Goal: Information Seeking & Learning: Learn about a topic

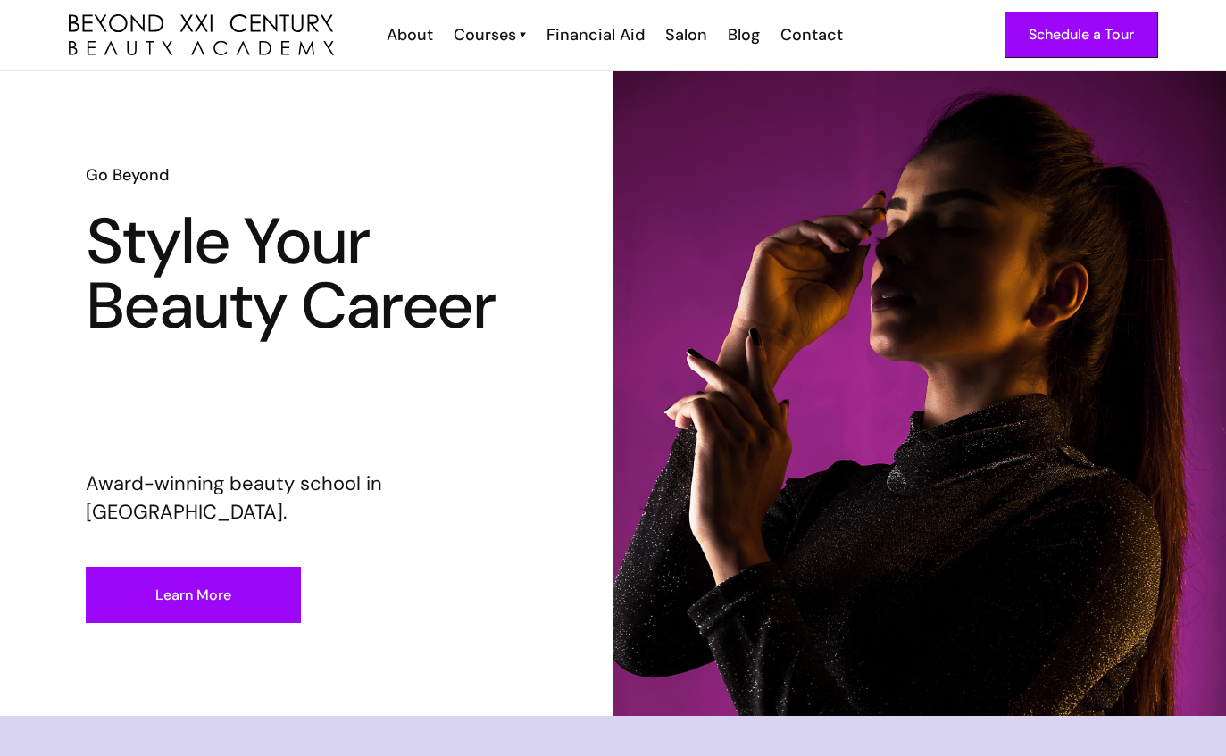
click at [492, 33] on div "Courses" at bounding box center [485, 34] width 63 height 23
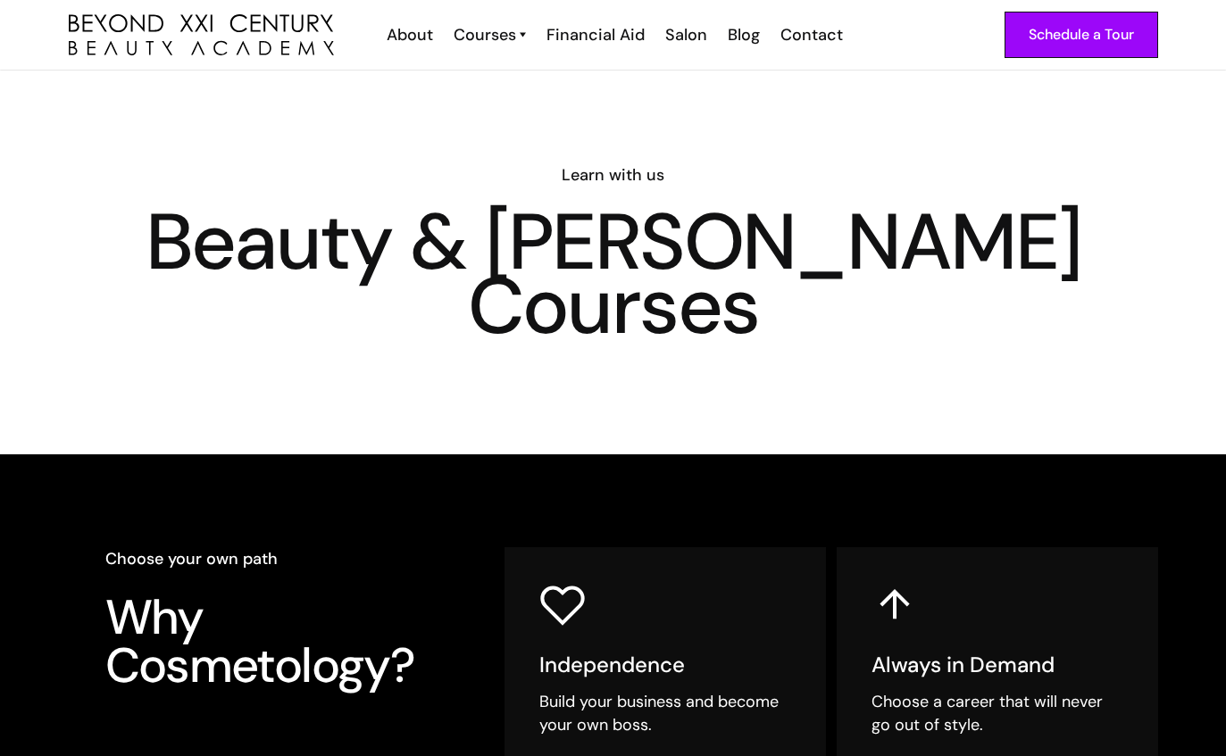
click at [484, 44] on div "Courses" at bounding box center [485, 34] width 63 height 23
click at [490, 29] on div "Courses" at bounding box center [485, 34] width 63 height 23
click at [307, 48] on img "home" at bounding box center [201, 35] width 265 height 42
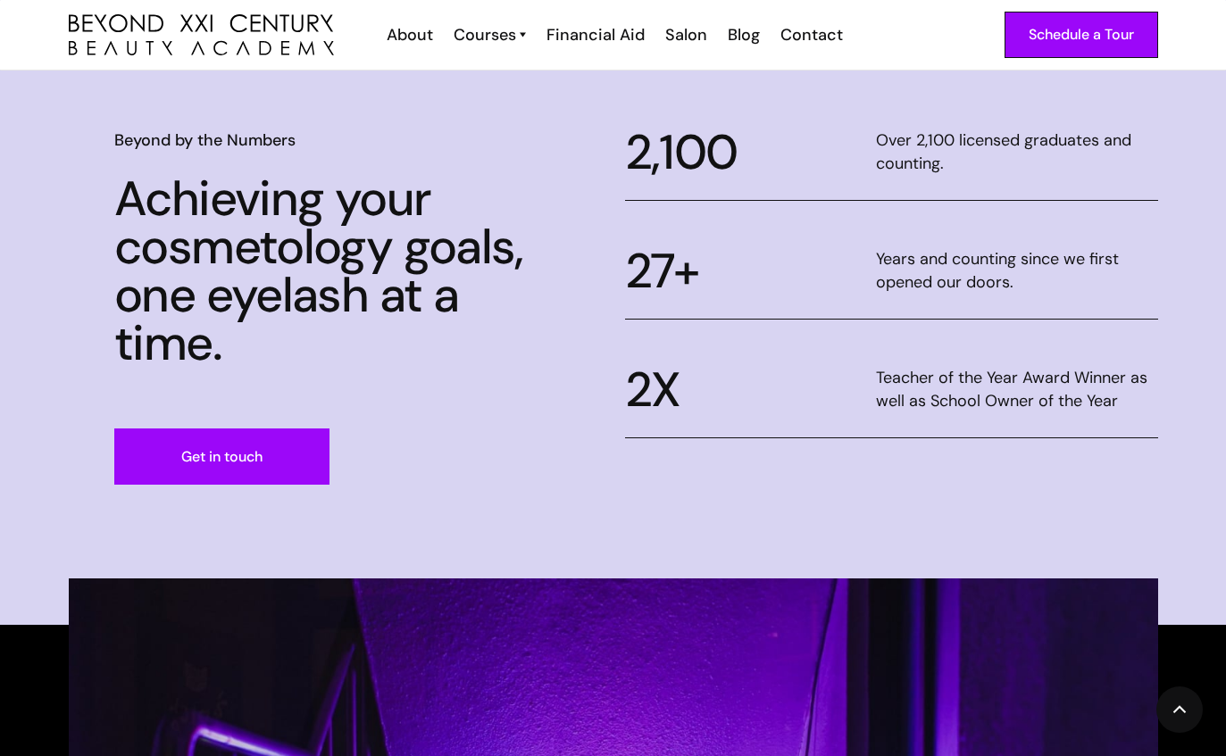
scroll to position [751, 0]
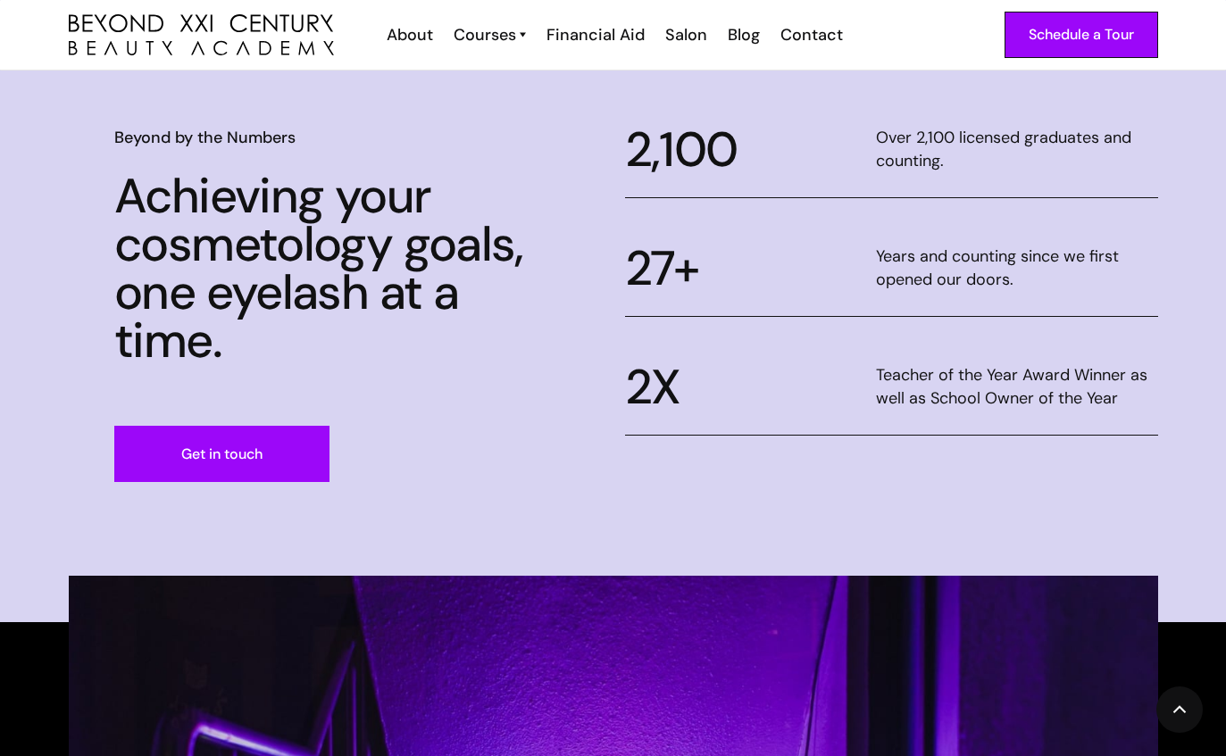
click at [278, 446] on link "Get in touch" at bounding box center [221, 454] width 215 height 56
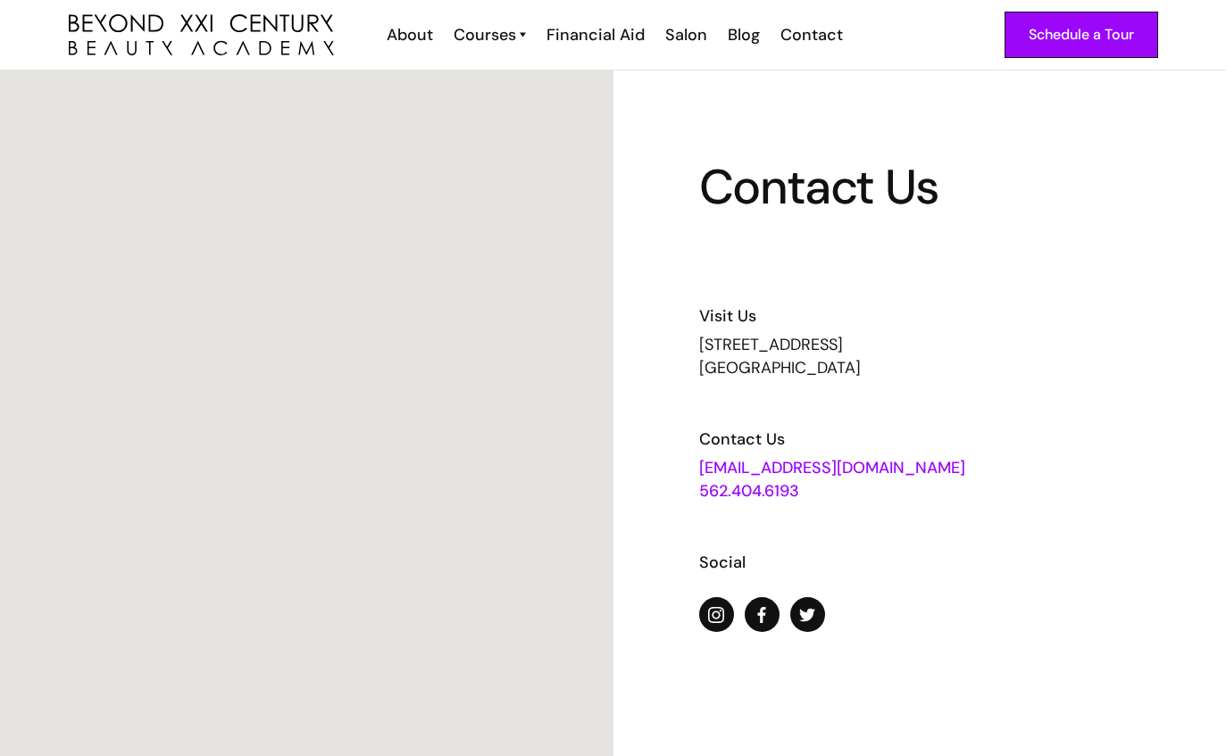
scroll to position [0, -1]
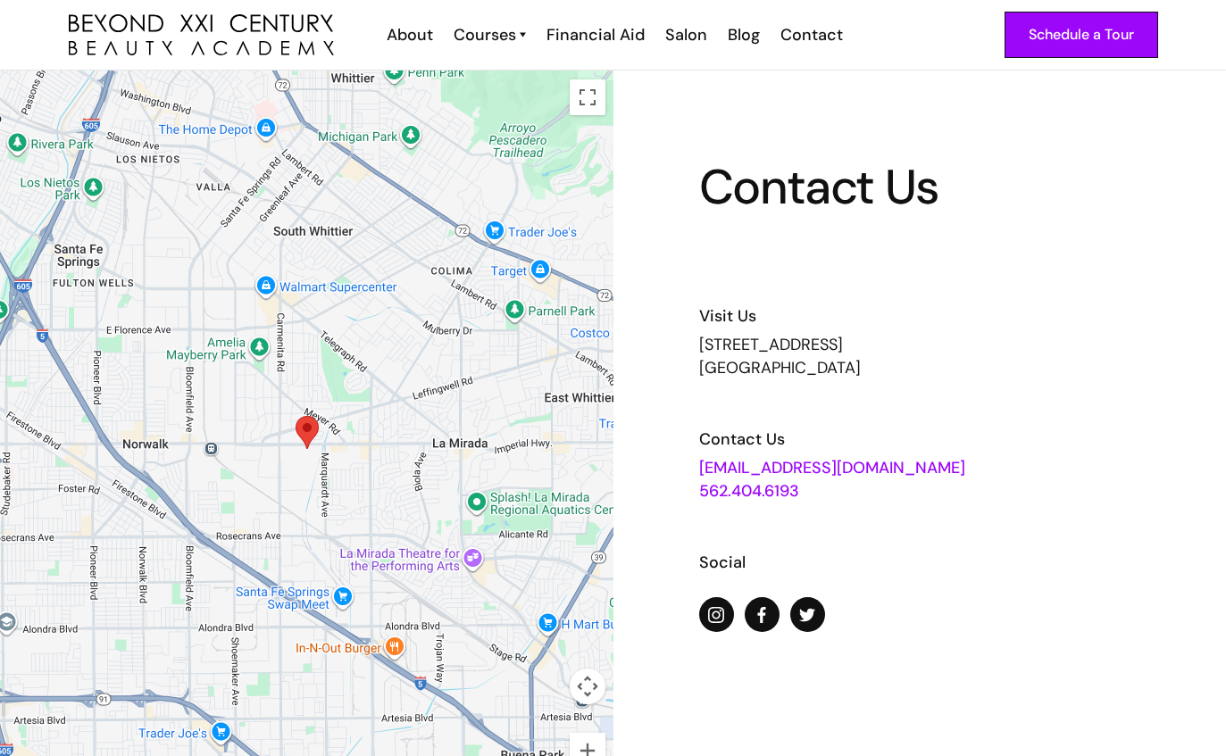
click at [508, 27] on div "Courses" at bounding box center [485, 34] width 63 height 23
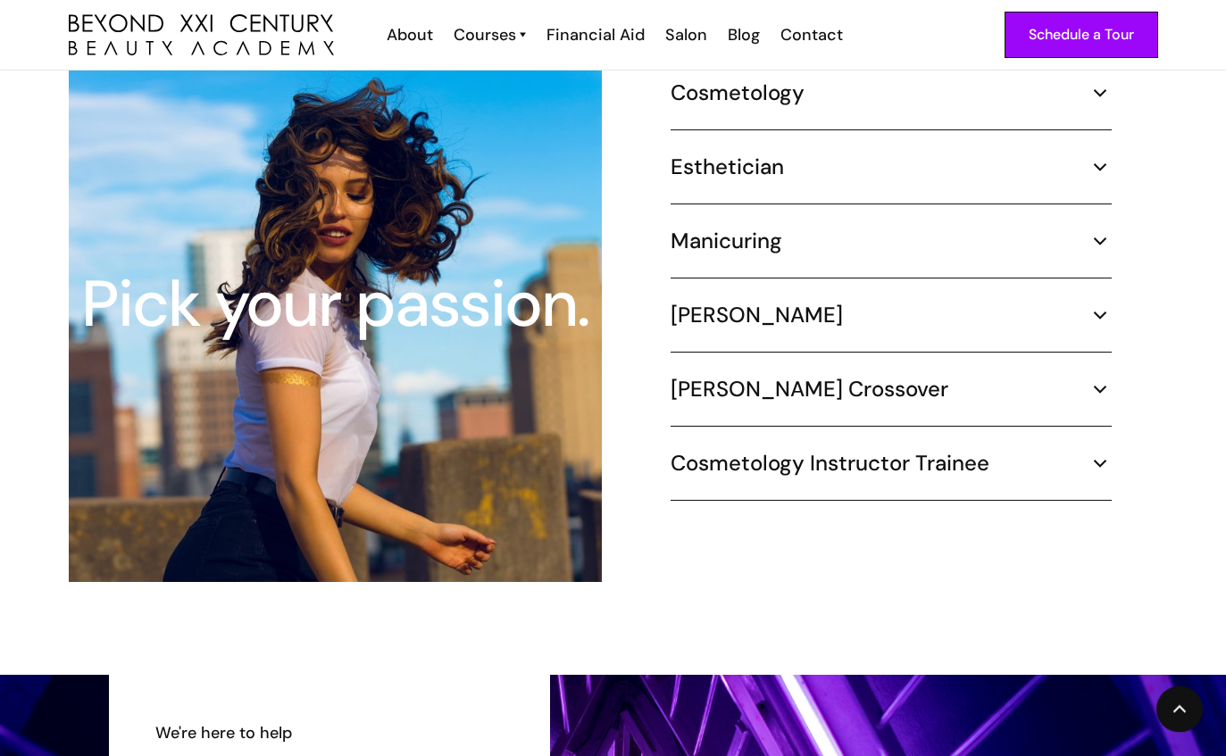
scroll to position [1754, 0]
click at [949, 84] on div "Cosmetology 1000 hours ¾ Time (30 hours per week) – 8.3 months Part Time (20 ho…" at bounding box center [891, 104] width 441 height 51
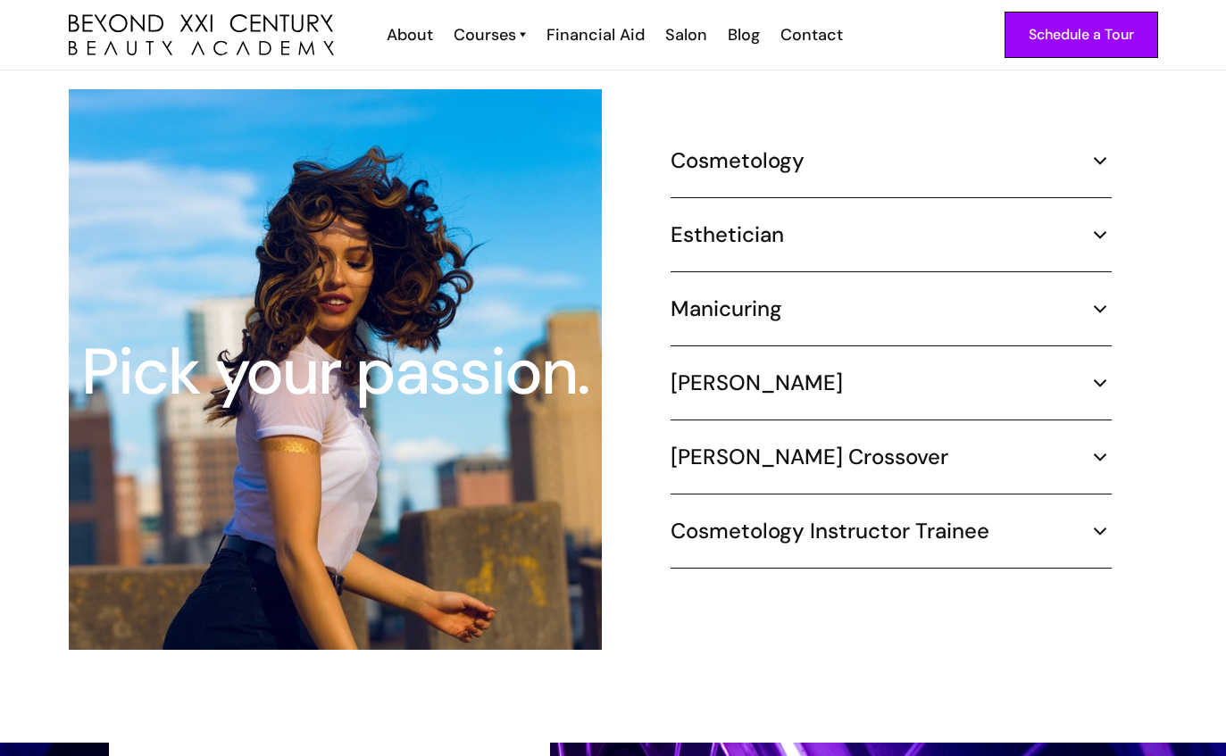
scroll to position [1685, 0]
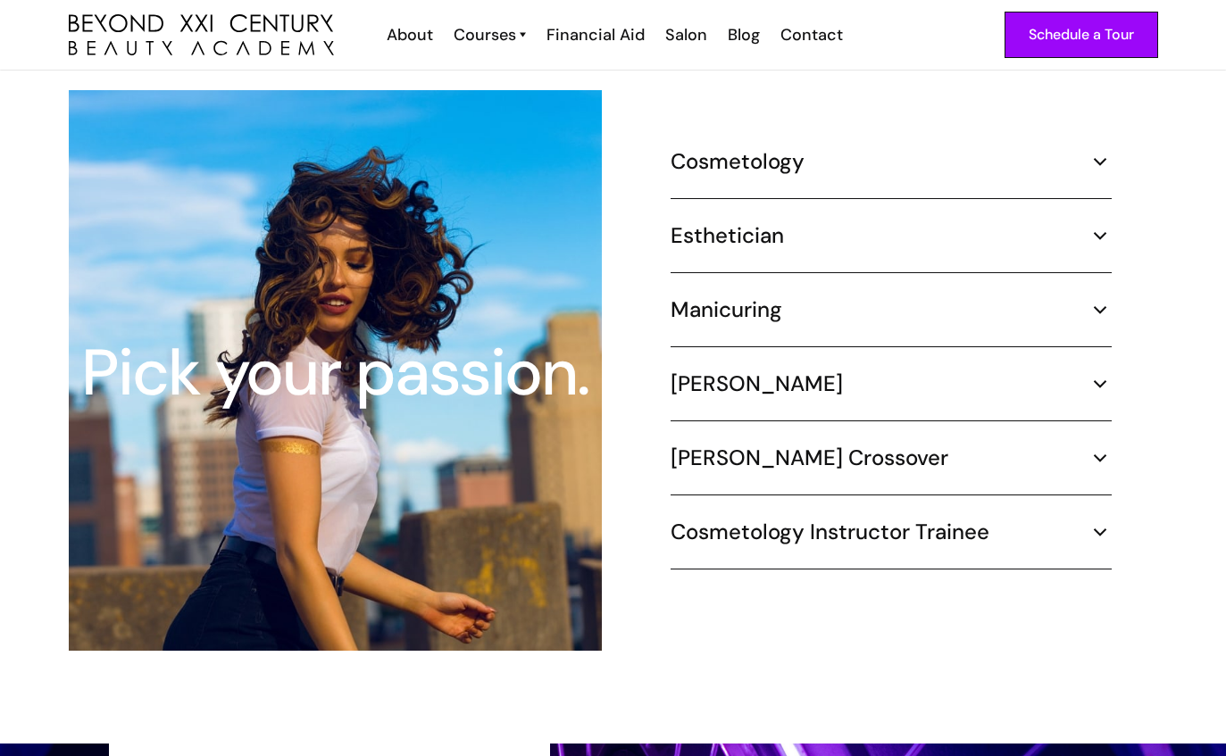
click at [1110, 150] on img at bounding box center [1099, 161] width 23 height 23
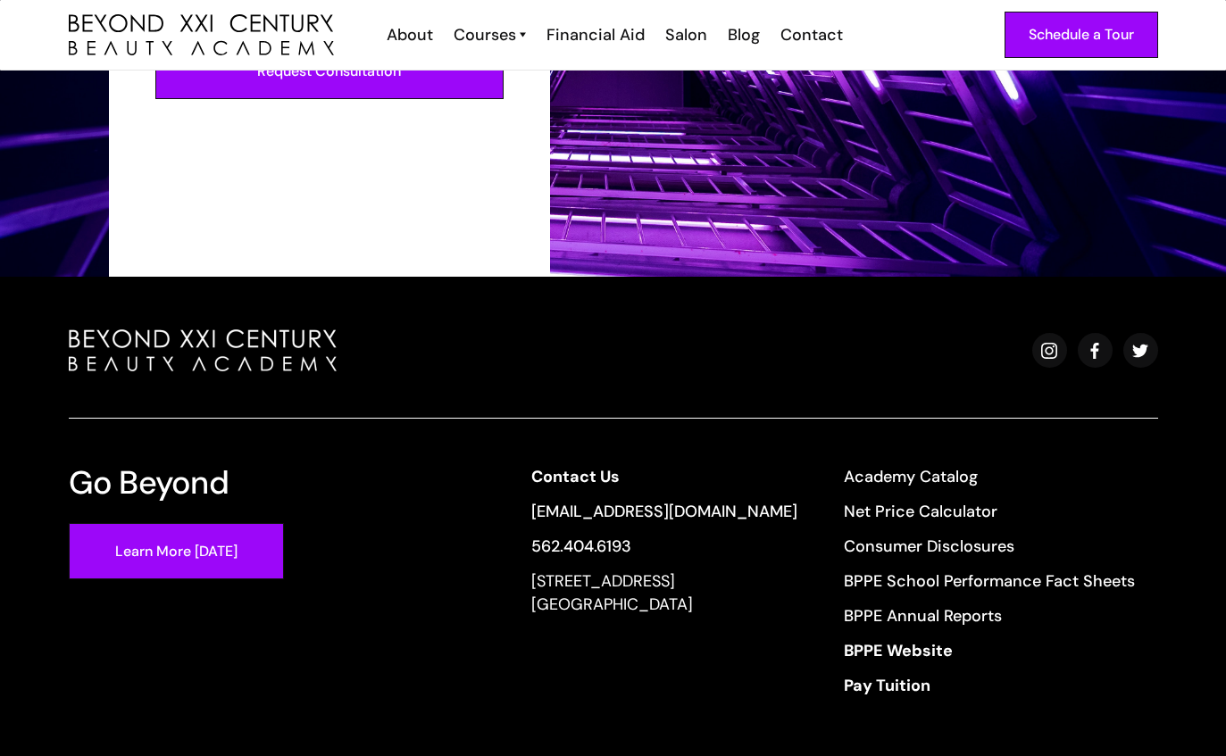
scroll to position [2825, 0]
click at [227, 536] on link "Learn More [DATE]" at bounding box center [176, 551] width 215 height 56
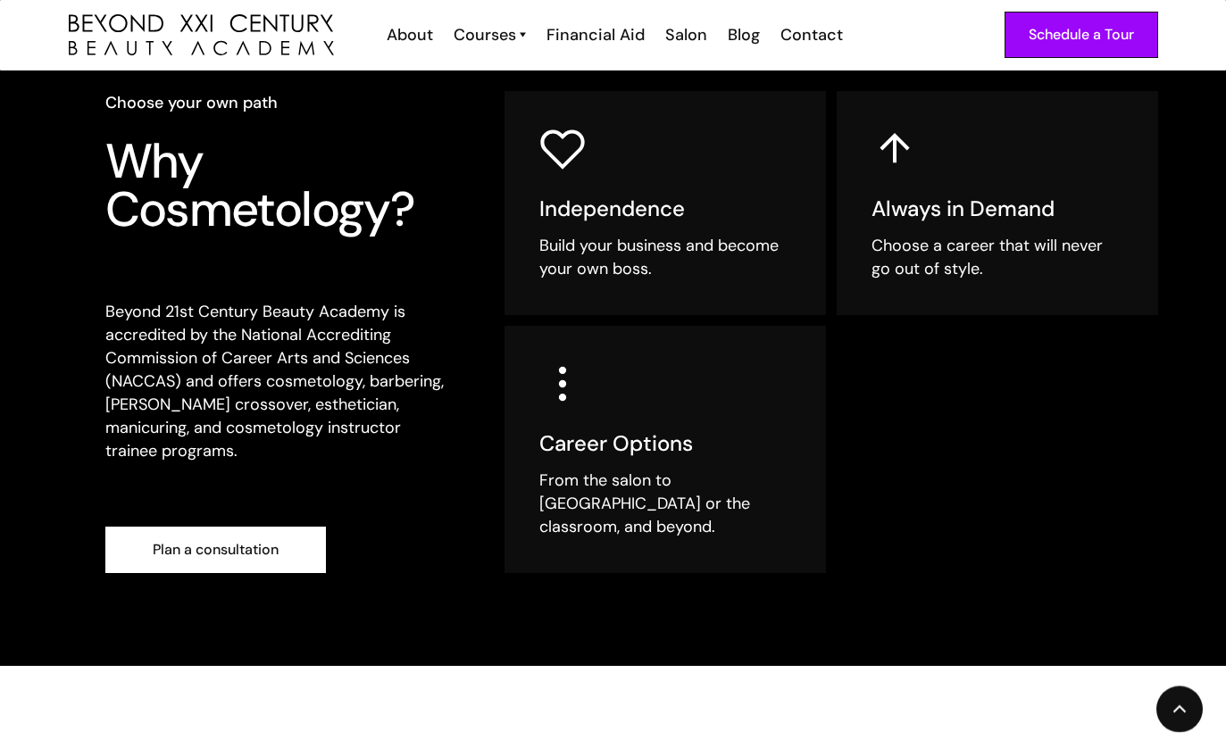
scroll to position [563, 0]
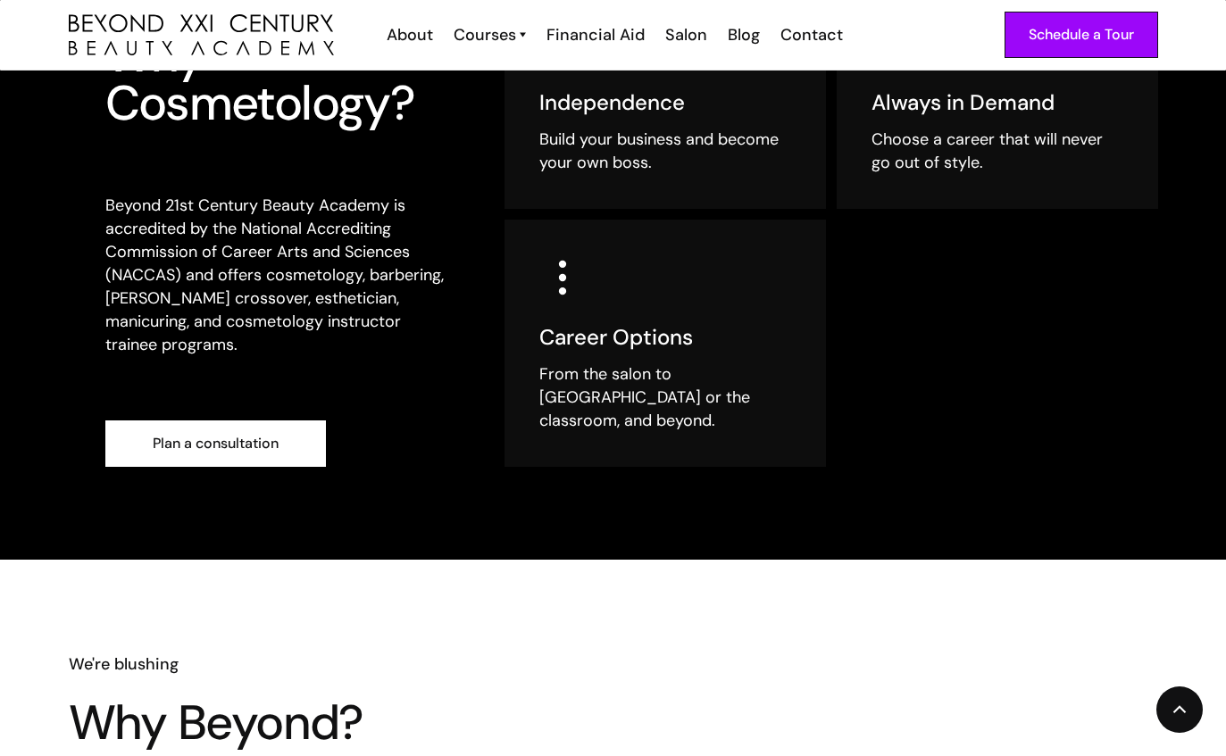
click at [263, 421] on link "Plan a consultation" at bounding box center [215, 444] width 221 height 46
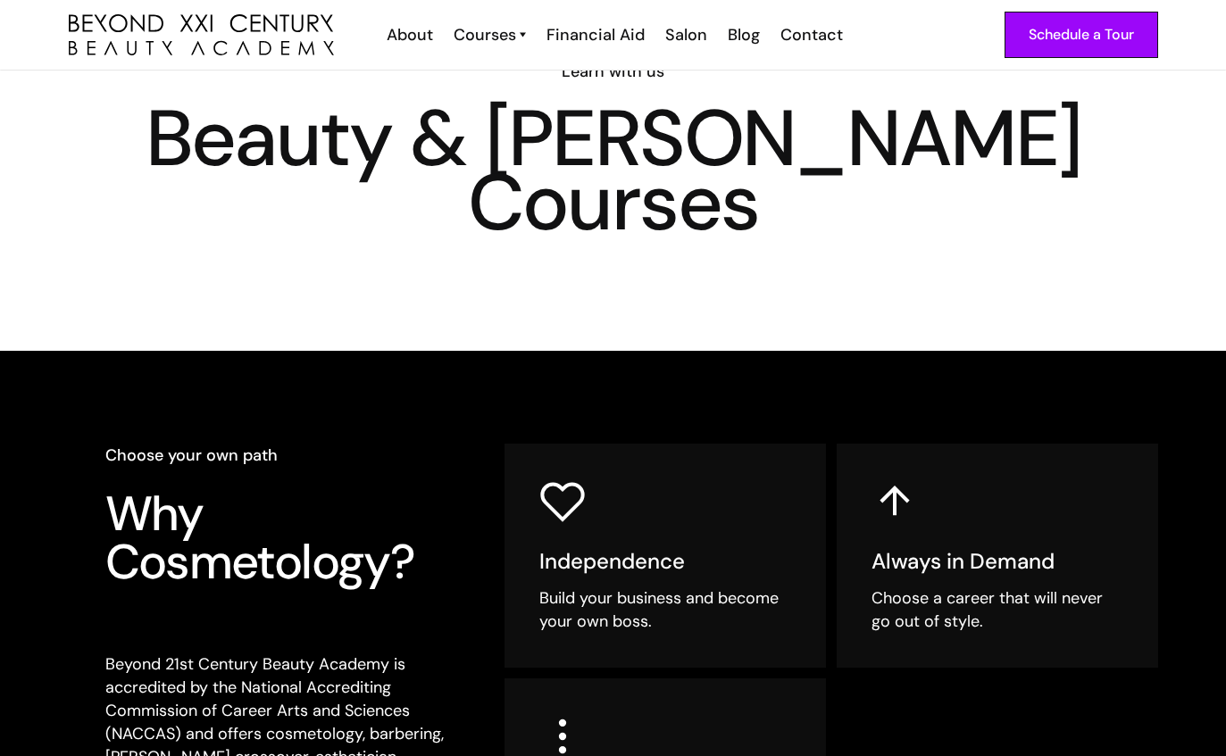
scroll to position [0, 0]
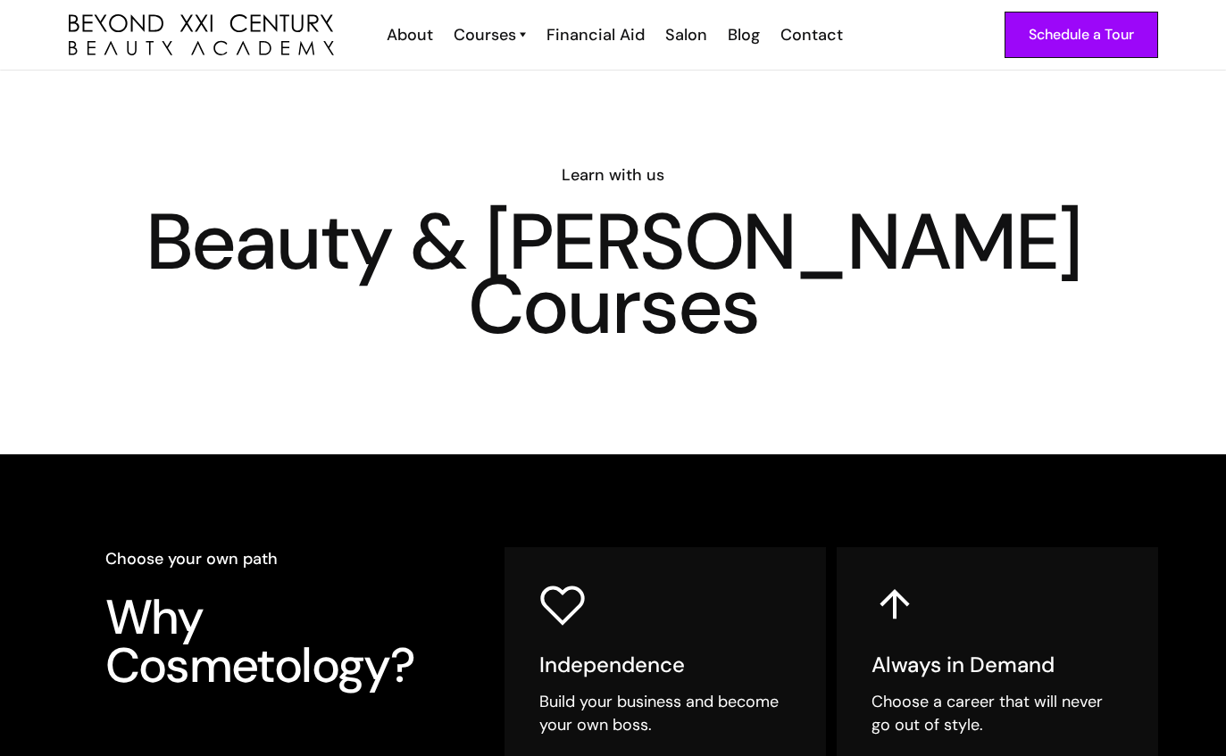
click at [812, 38] on div "Contact" at bounding box center [811, 34] width 63 height 23
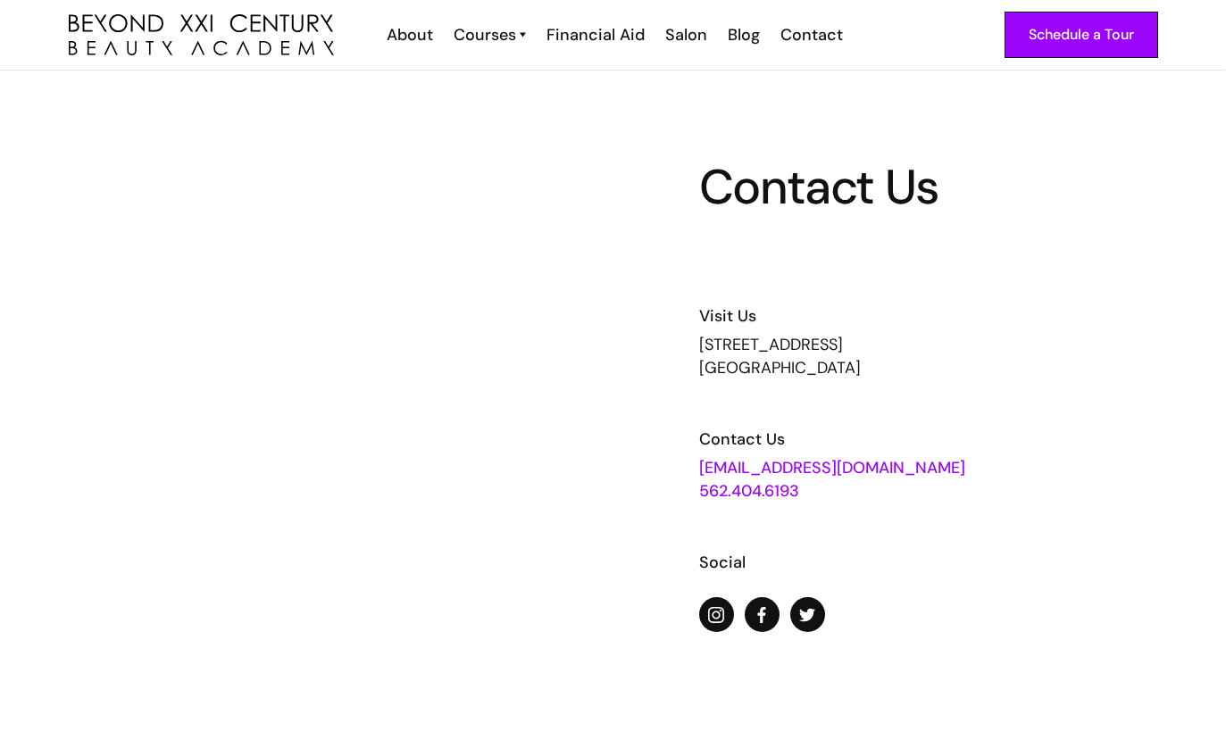
scroll to position [0, -1]
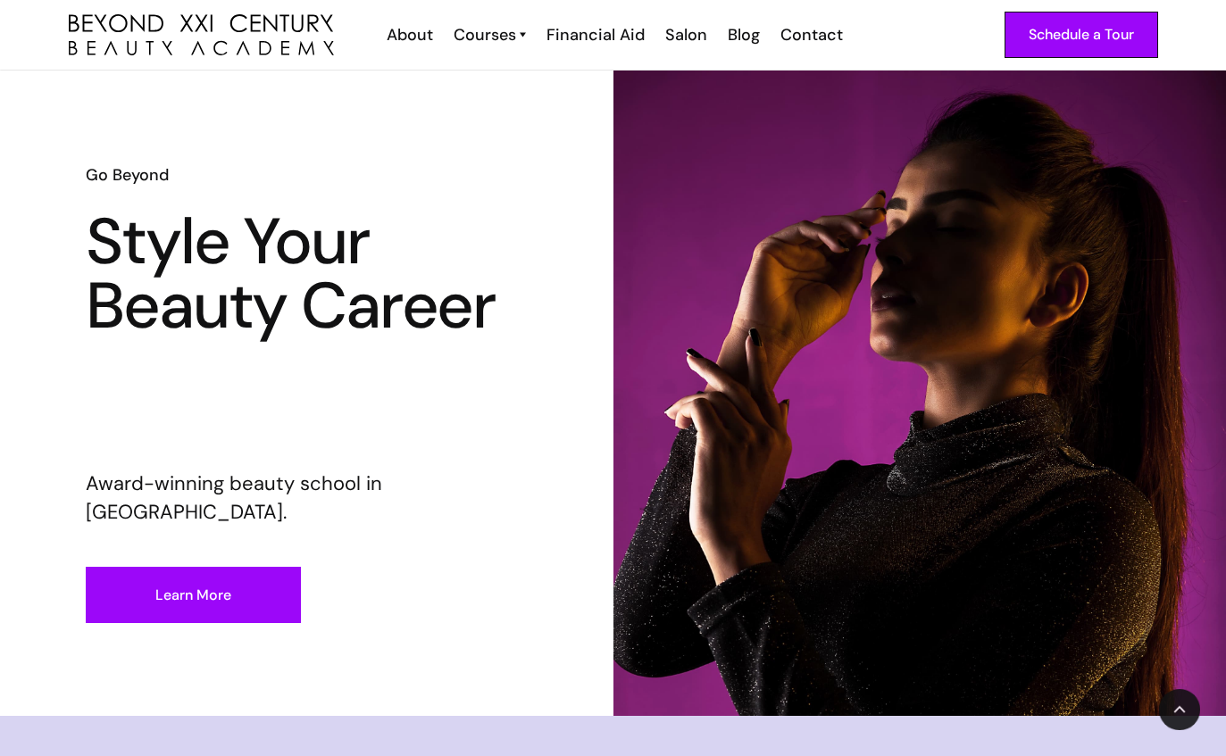
scroll to position [811, 0]
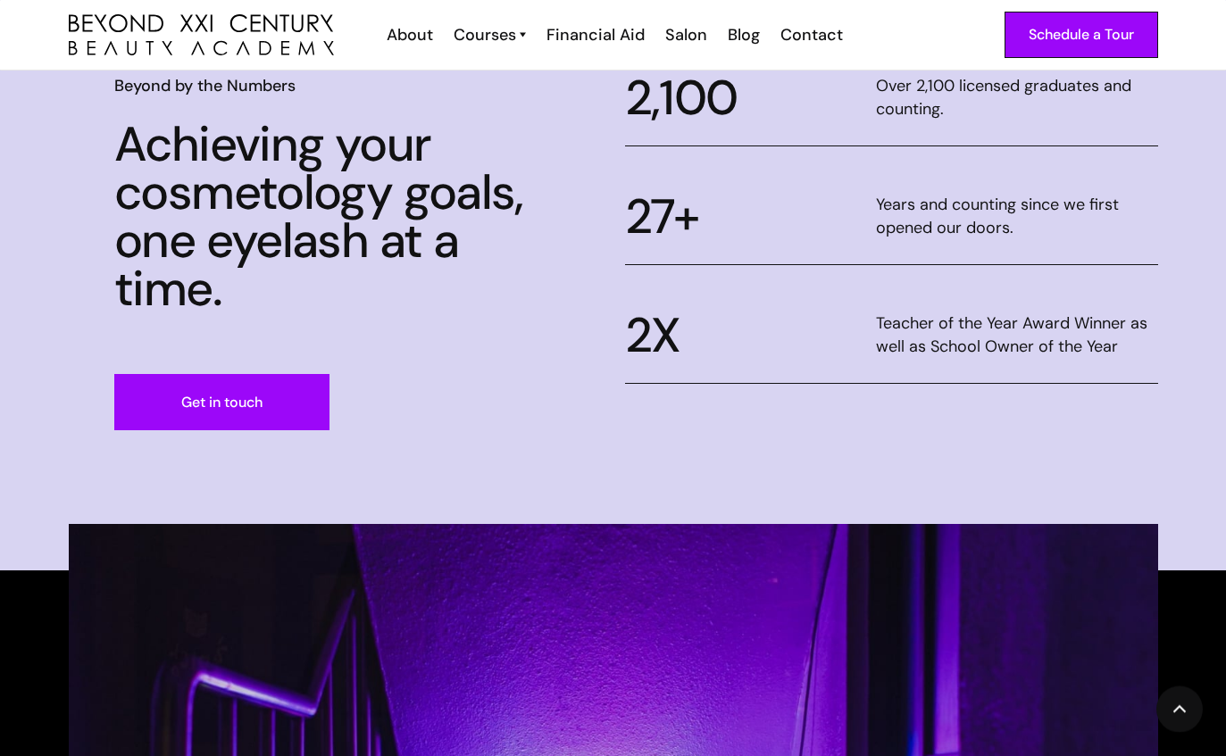
scroll to position [803, 0]
click at [155, 414] on link "Get in touch" at bounding box center [221, 402] width 215 height 56
